Goal: Task Accomplishment & Management: Use online tool/utility

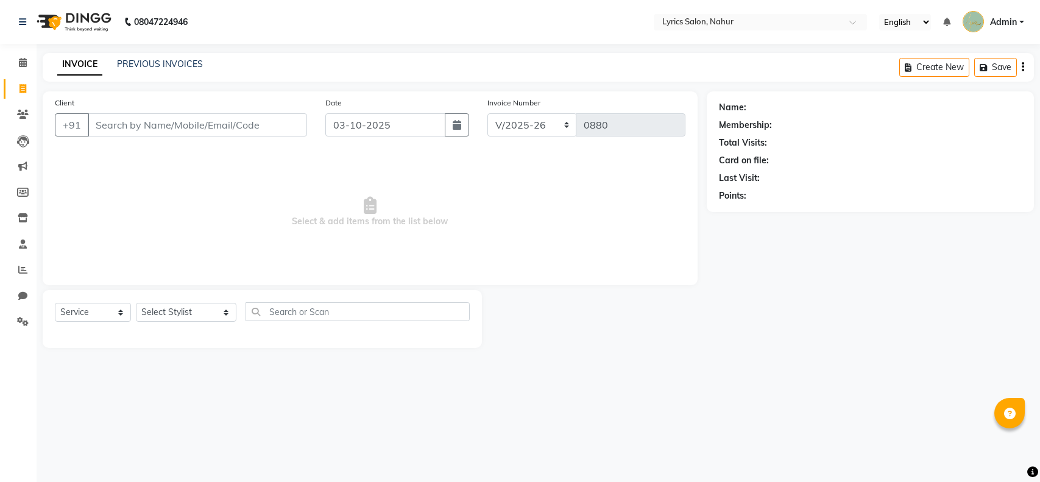
select select "8608"
select select "service"
paste input "9821282094"
type input "9821282094"
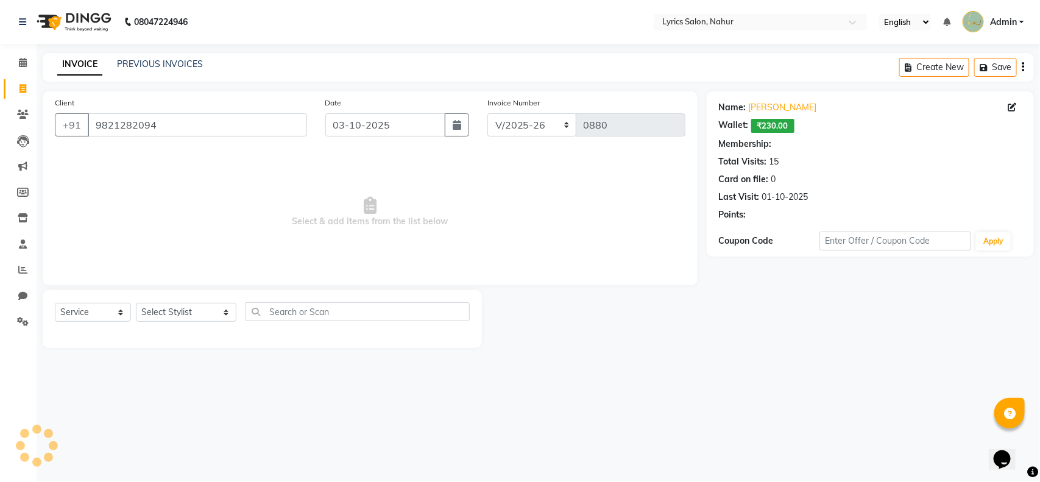
select select "1: Object"
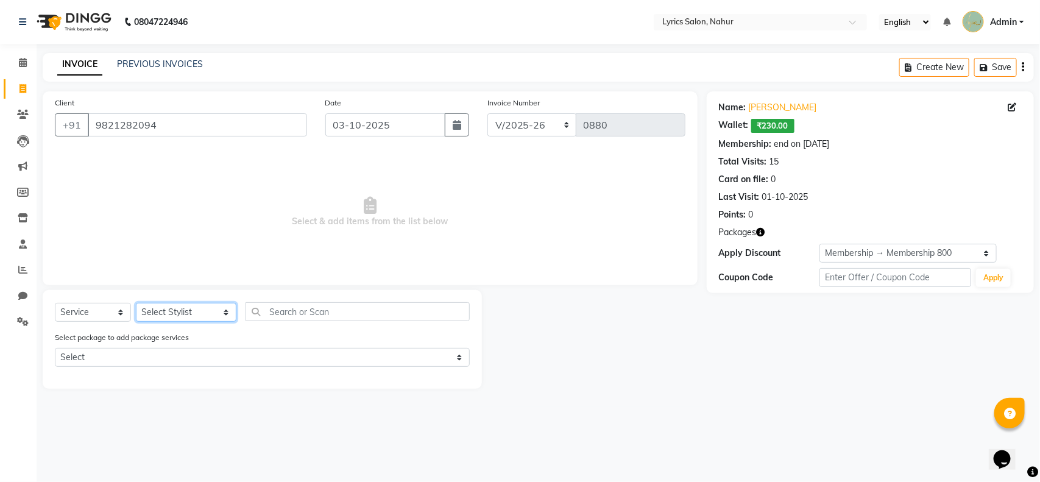
drag, startPoint x: 177, startPoint y: 314, endPoint x: 187, endPoint y: 221, distance: 94.4
click at [187, 221] on div "Client [PHONE_NUMBER] Date [DATE] Invoice Number PRO/2025-26 V/2025 V/[PHONE_NU…" at bounding box center [370, 239] width 673 height 297
select select "85842"
click at [136, 303] on select "Select Stylist [PERSON_NAME] [PERSON_NAME] [PERSON_NAME] KAJAL JATHE [PERSON_NA…" at bounding box center [186, 312] width 101 height 19
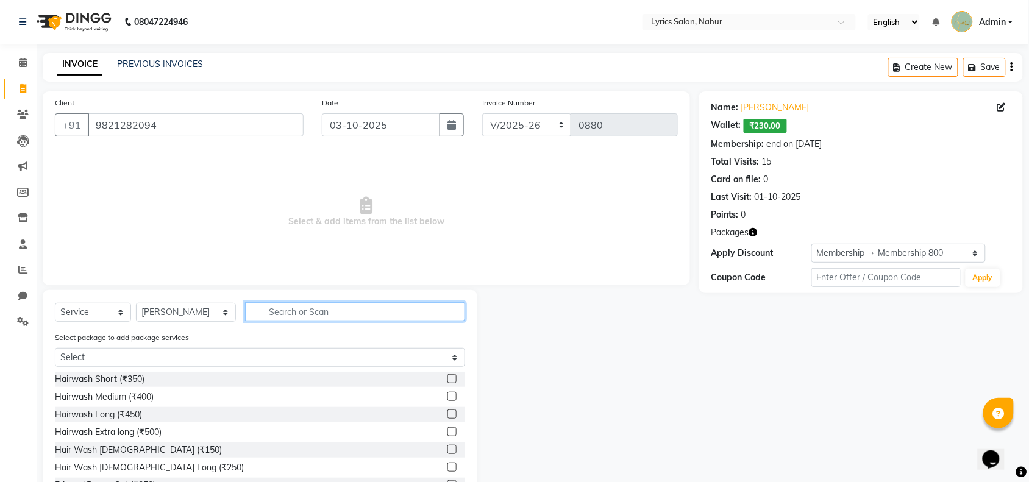
click at [266, 309] on input "text" at bounding box center [355, 311] width 220 height 19
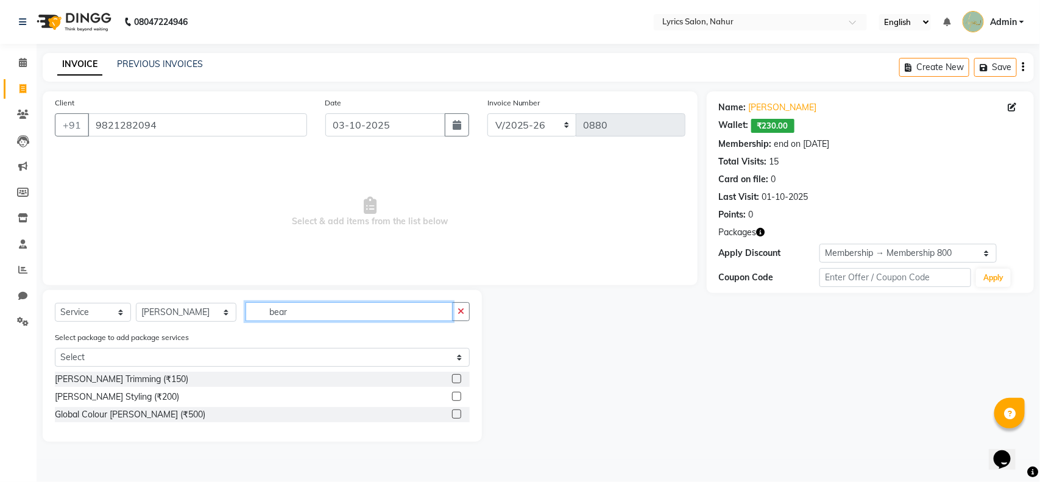
type input "bear"
click at [459, 381] on label at bounding box center [456, 378] width 9 height 9
click at [459, 381] on input "checkbox" at bounding box center [456, 379] width 8 height 8
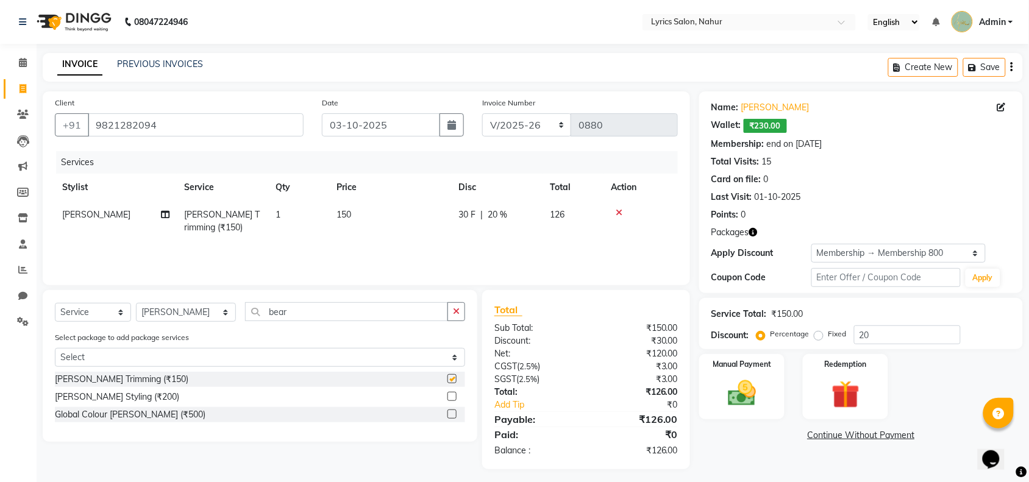
checkbox input "false"
click at [458, 321] on div "Select Service Product Membership Package Voucher Prepaid Gift Card Select Styl…" at bounding box center [260, 316] width 410 height 29
click at [458, 314] on icon "button" at bounding box center [456, 311] width 7 height 9
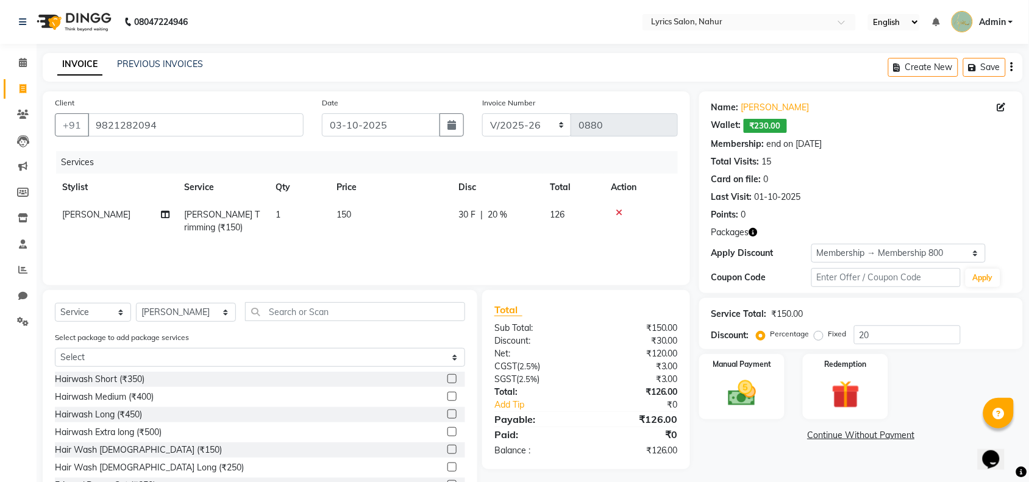
click at [1013, 64] on button "button" at bounding box center [1011, 67] width 2 height 29
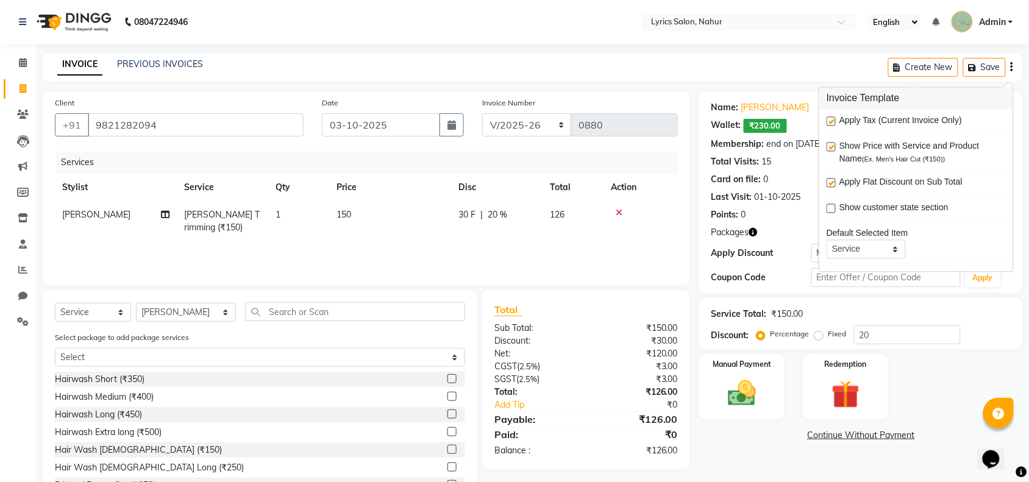
click at [835, 120] on label at bounding box center [830, 121] width 9 height 9
click at [834, 120] on input "checkbox" at bounding box center [830, 122] width 8 height 8
checkbox input "false"
click at [750, 462] on div "Name: [PERSON_NAME] Wallet: ₹230.00 Membership: end on [DATE] Total Visits: 15 …" at bounding box center [865, 300] width 333 height 419
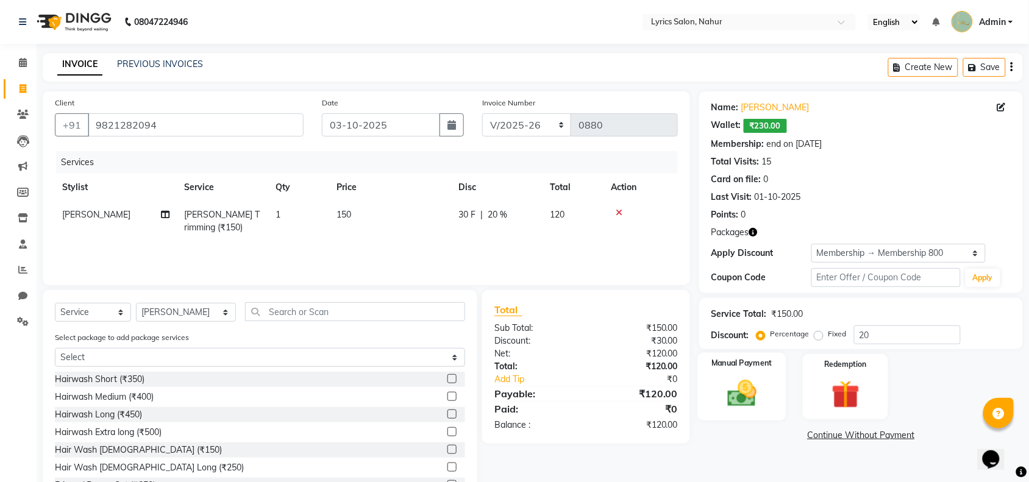
click at [753, 399] on img at bounding box center [742, 394] width 48 height 34
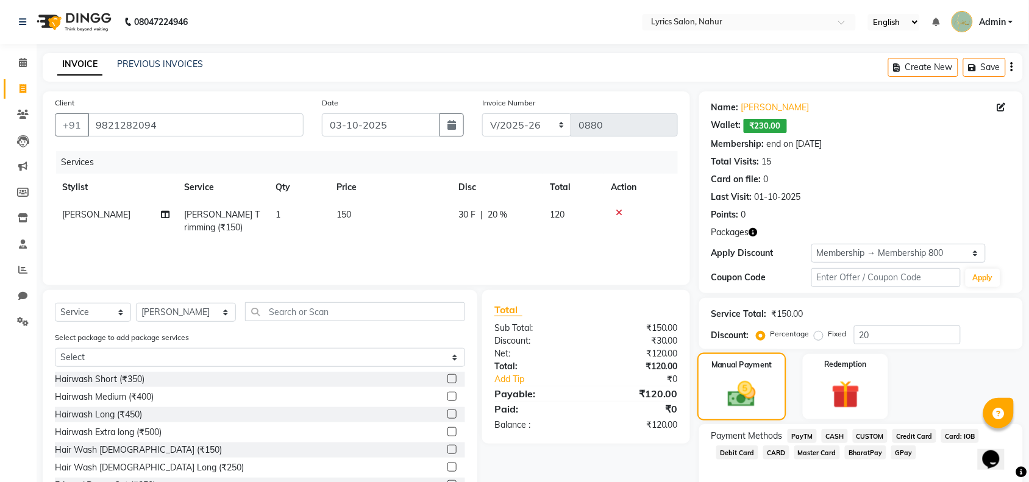
scroll to position [59, 0]
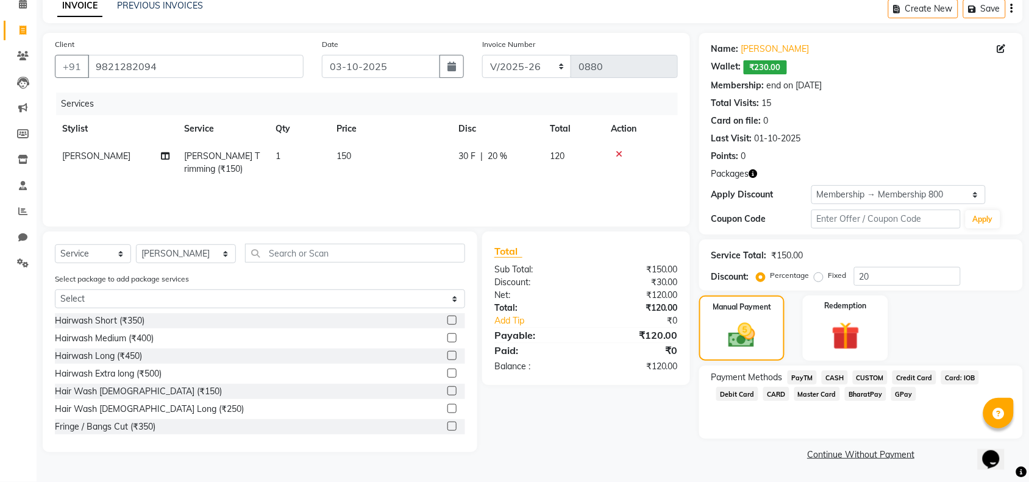
click at [838, 379] on span "CASH" at bounding box center [835, 378] width 26 height 14
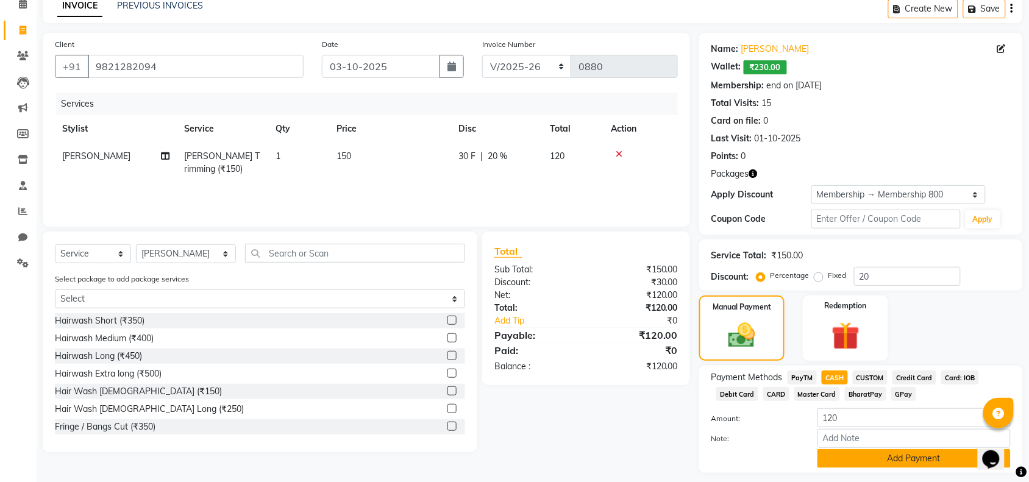
click at [844, 457] on button "Add Payment" at bounding box center [913, 458] width 193 height 19
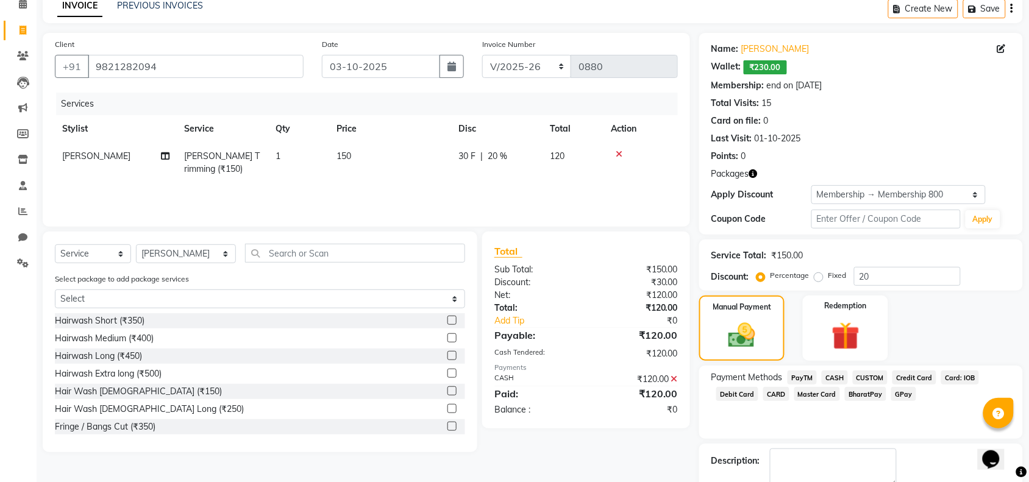
scroll to position [128, 0]
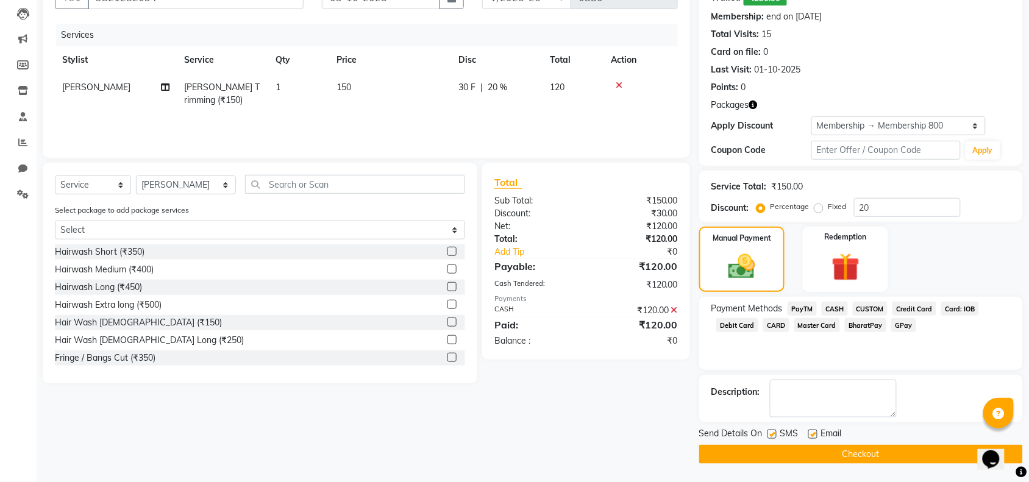
click at [808, 452] on button "Checkout" at bounding box center [861, 454] width 324 height 19
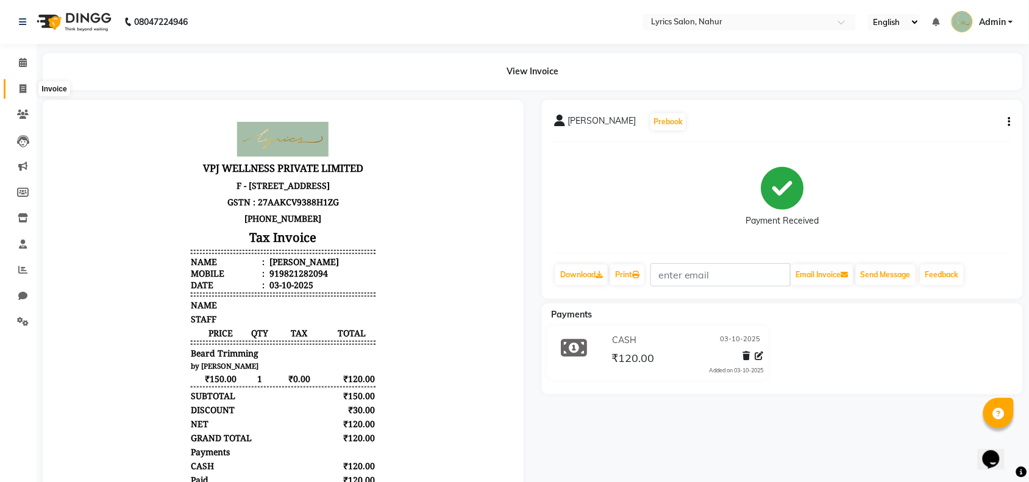
click at [24, 93] on span at bounding box center [22, 89] width 21 height 14
select select "8608"
select select "service"
